Goal: Task Accomplishment & Management: Manage account settings

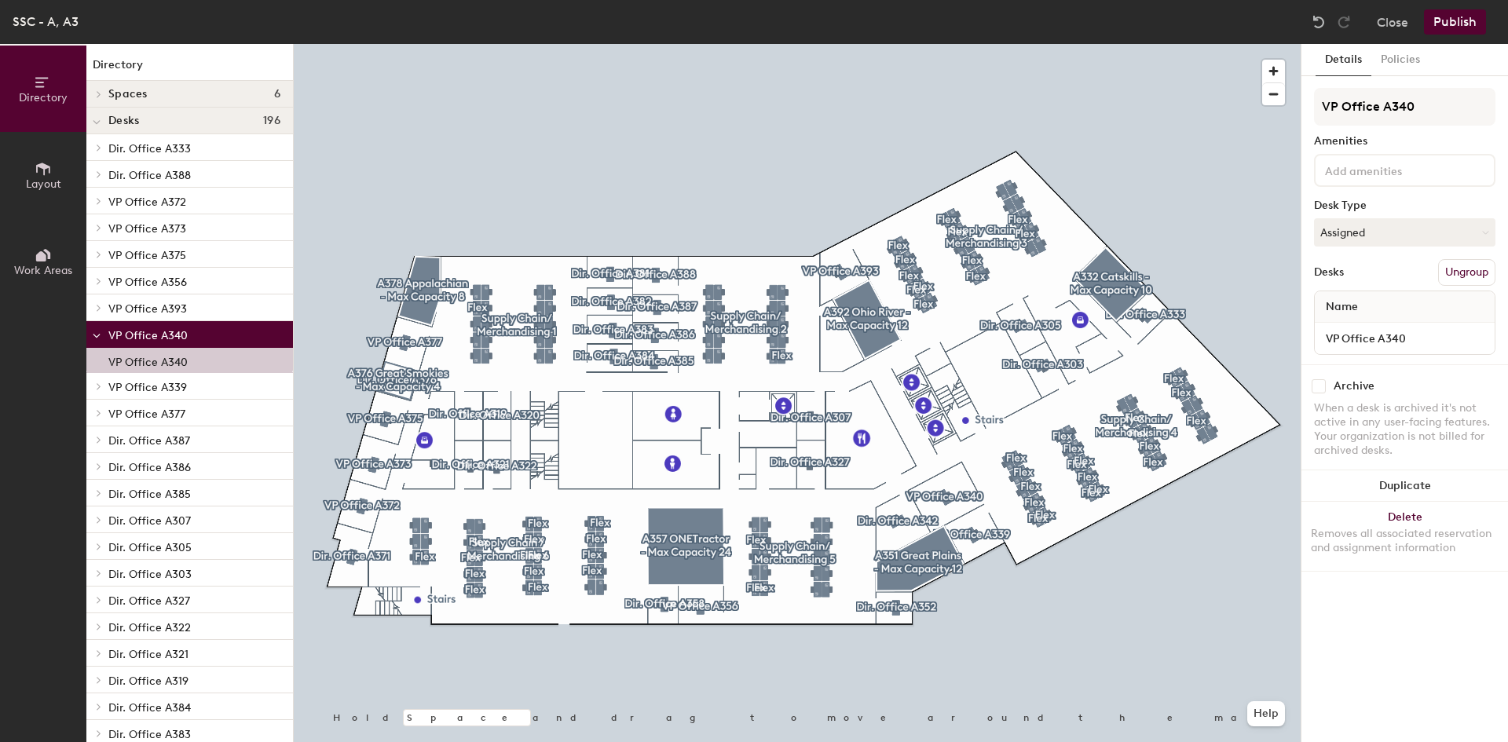
click at [1216, 44] on div at bounding box center [797, 44] width 1007 height 0
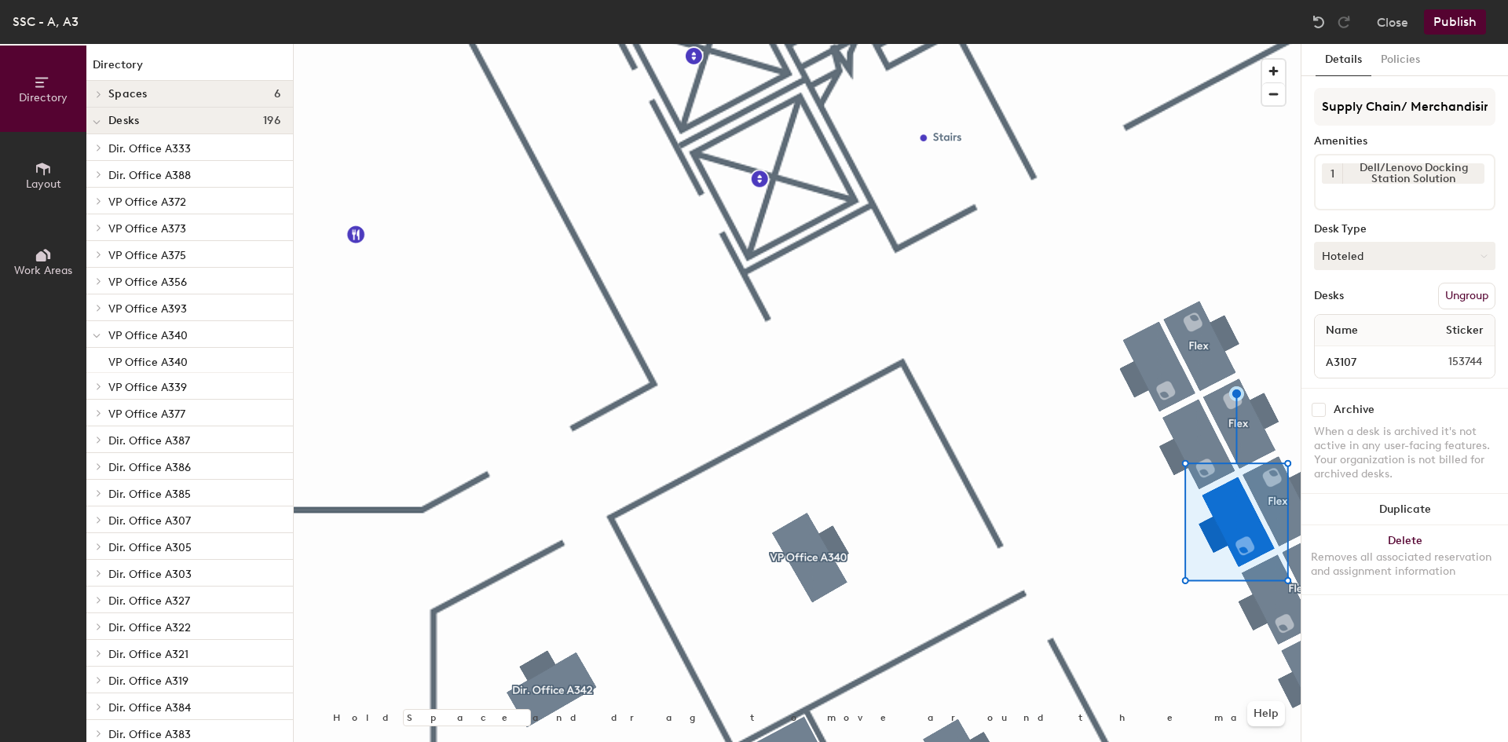
click at [1404, 253] on button "Hoteled" at bounding box center [1404, 256] width 181 height 28
click at [1382, 299] on div "Assigned" at bounding box center [1393, 305] width 157 height 24
click at [1450, 24] on button "Publish" at bounding box center [1455, 21] width 62 height 25
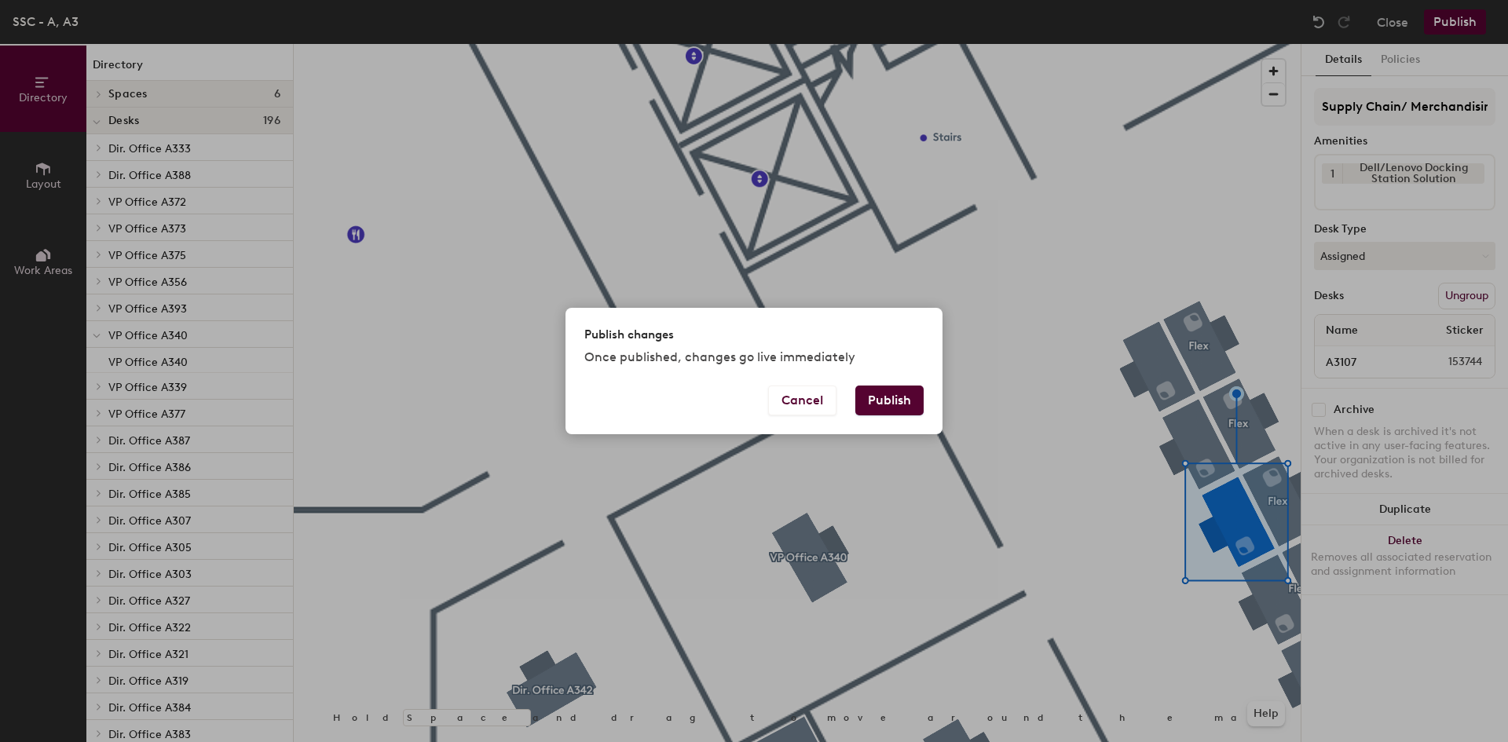
click at [913, 389] on button "Publish" at bounding box center [889, 401] width 68 height 30
